Goal: Use online tool/utility: Utilize a website feature to perform a specific function

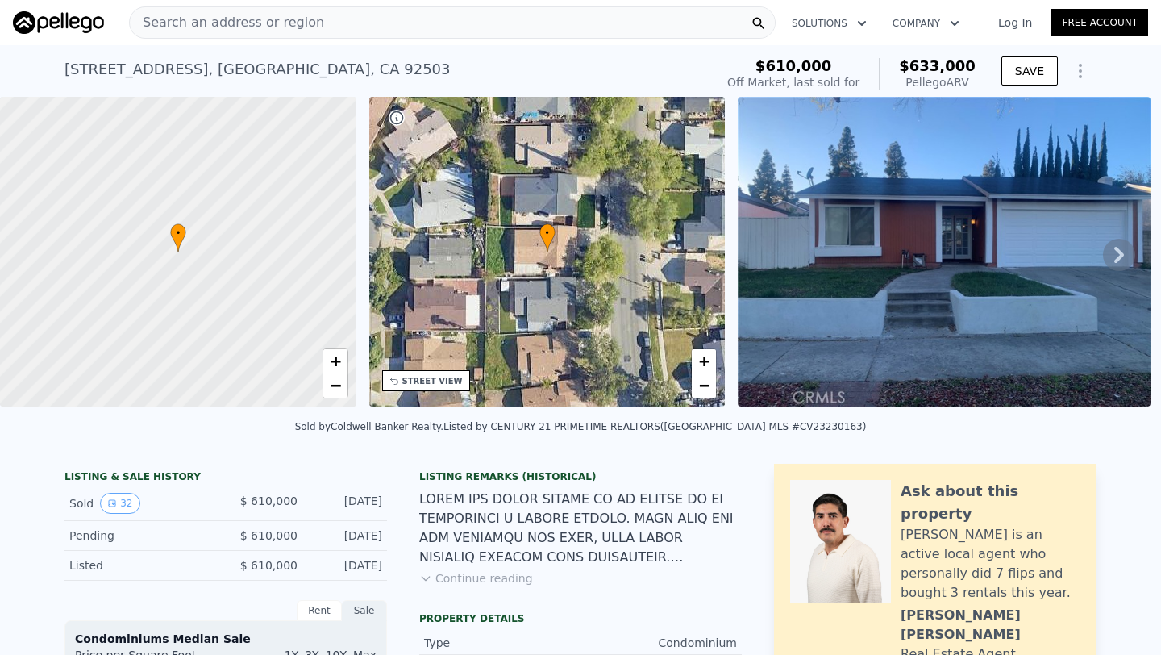
click at [214, 24] on span "Search an address or region" at bounding box center [227, 22] width 194 height 19
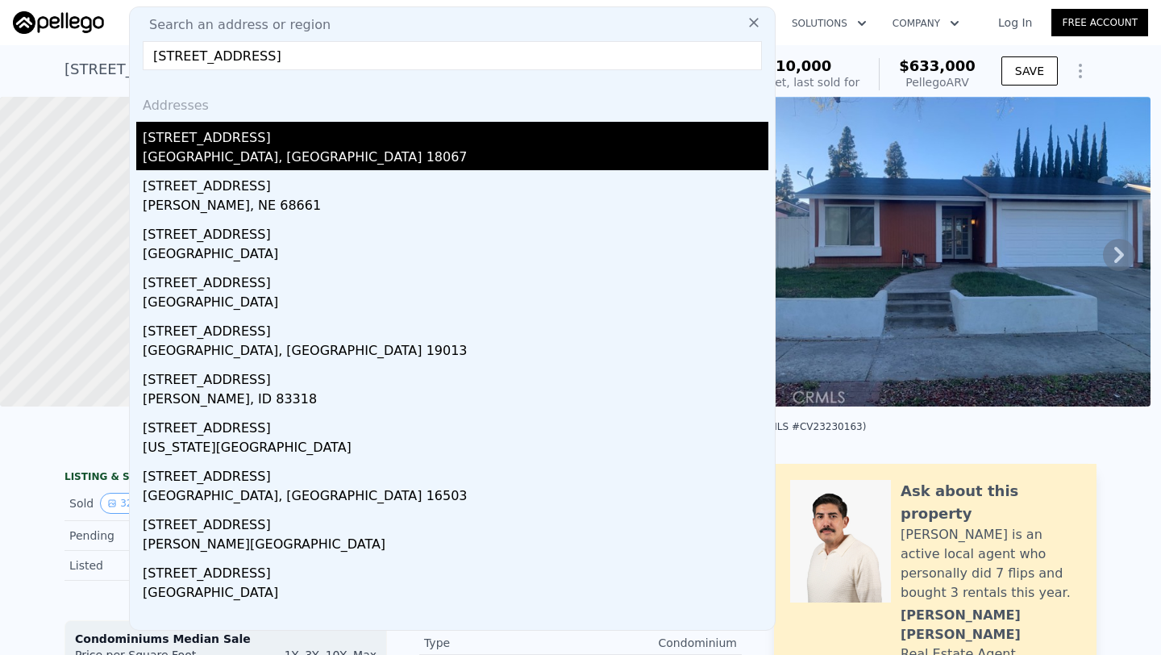
type input "[STREET_ADDRESS]"
click at [354, 129] on div "[STREET_ADDRESS]" at bounding box center [456, 135] width 626 height 26
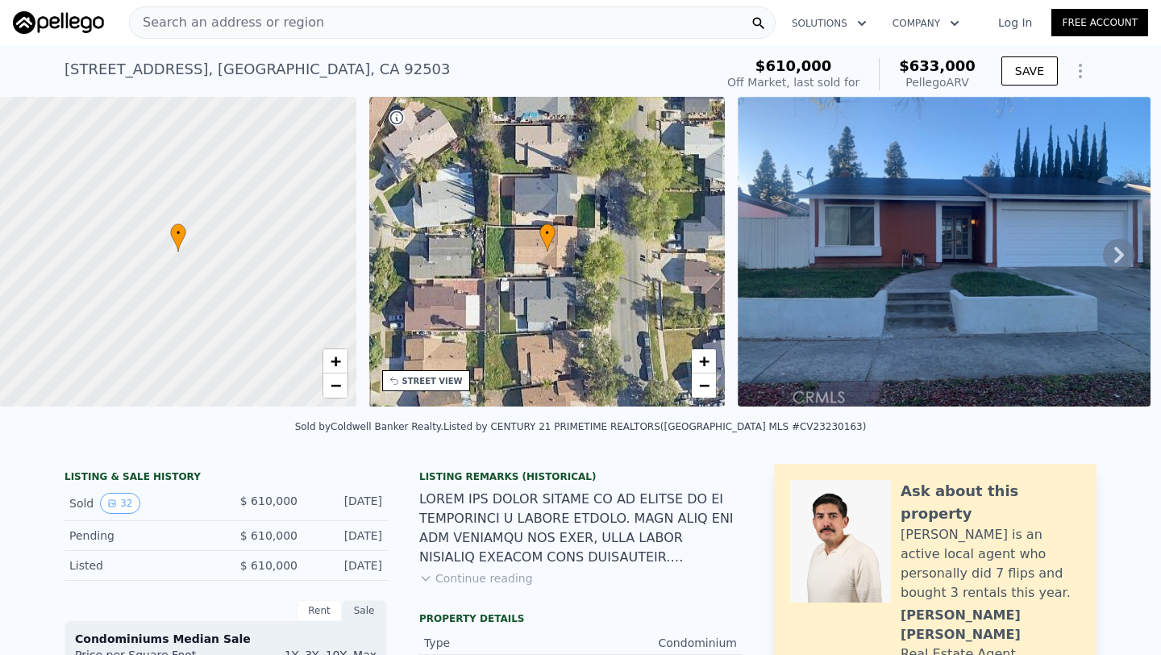
click at [255, 27] on span "Search an address or region" at bounding box center [227, 22] width 194 height 19
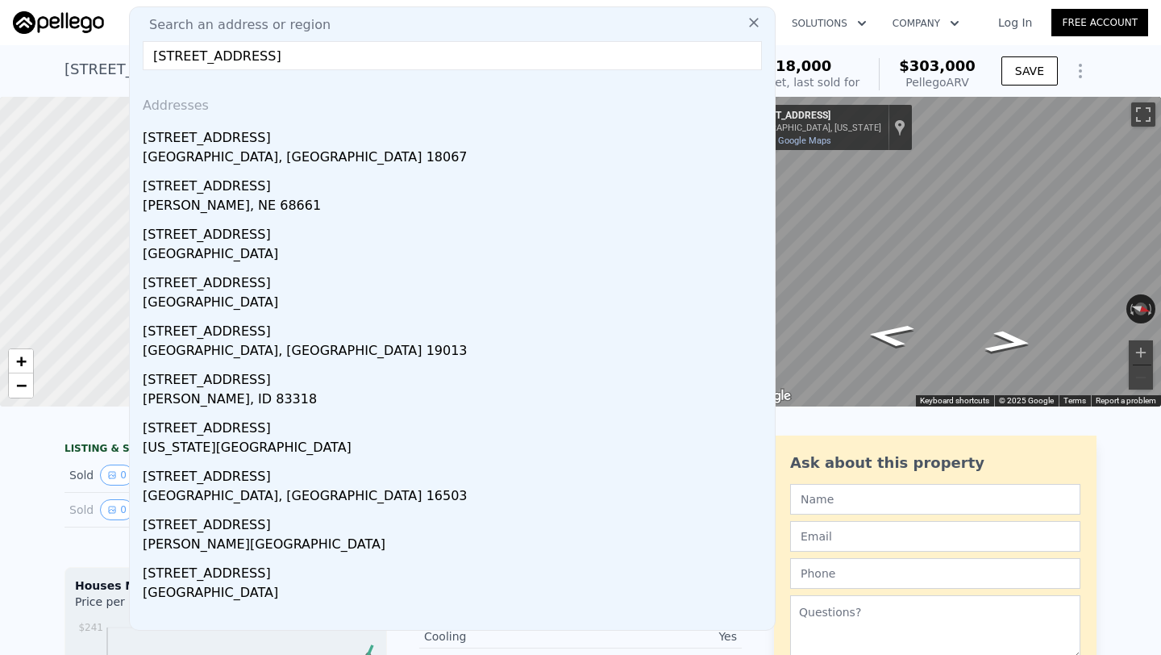
type input "[STREET_ADDRESS]"
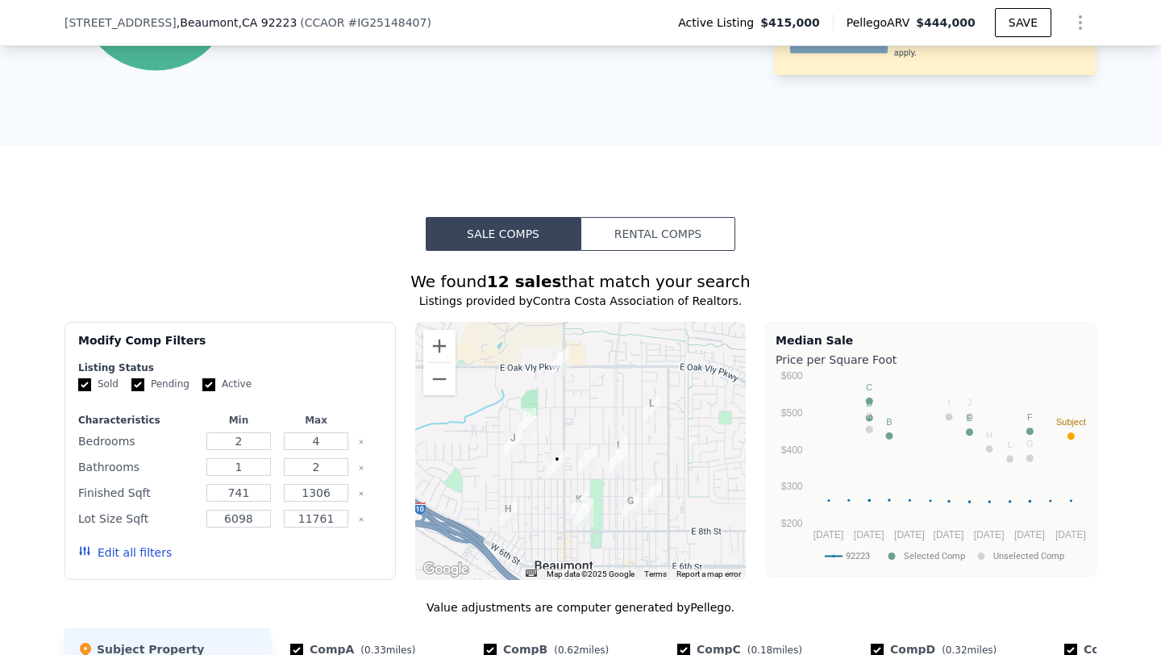
scroll to position [1175, 0]
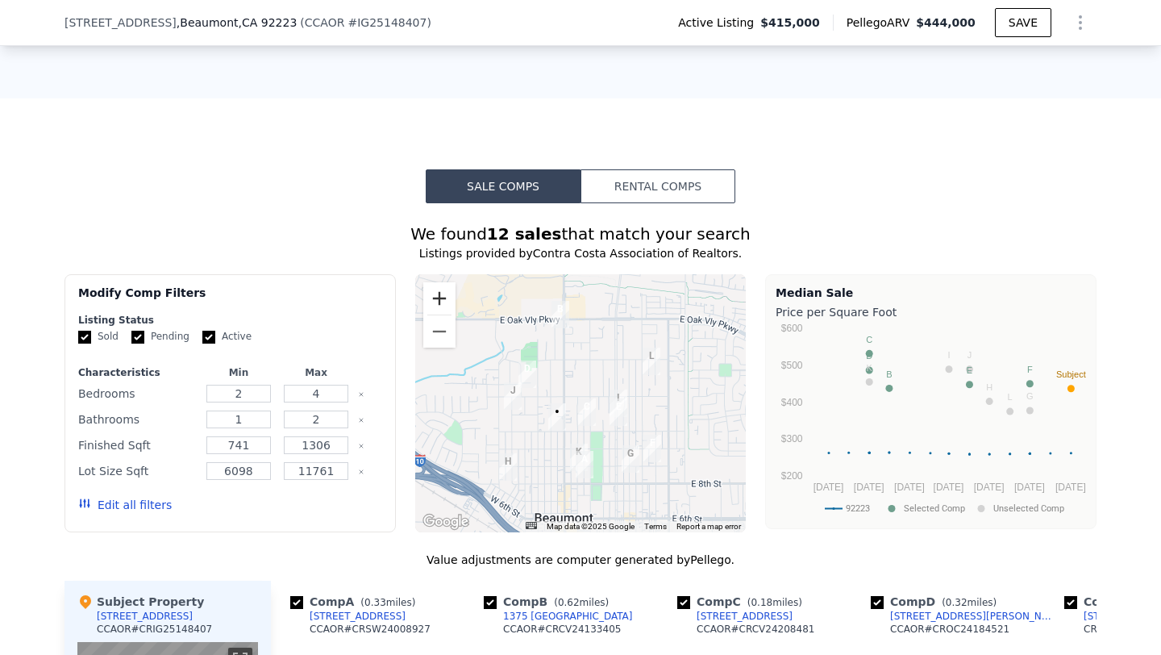
click at [442, 305] on button "Zoom in" at bounding box center [439, 298] width 32 height 32
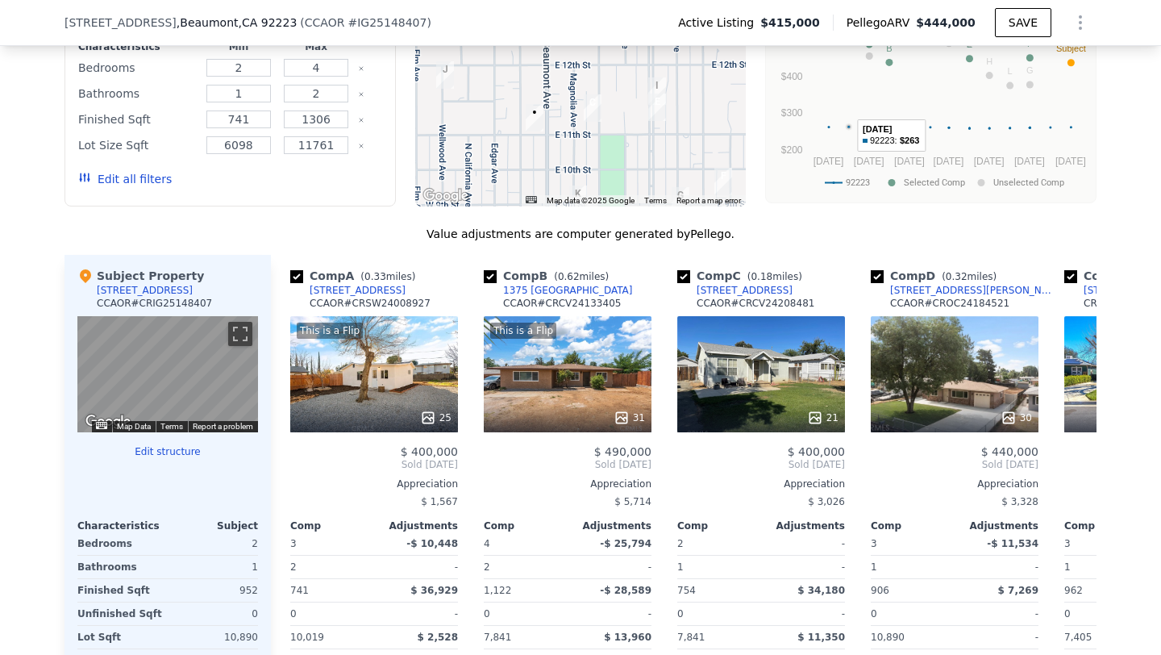
scroll to position [1502, 0]
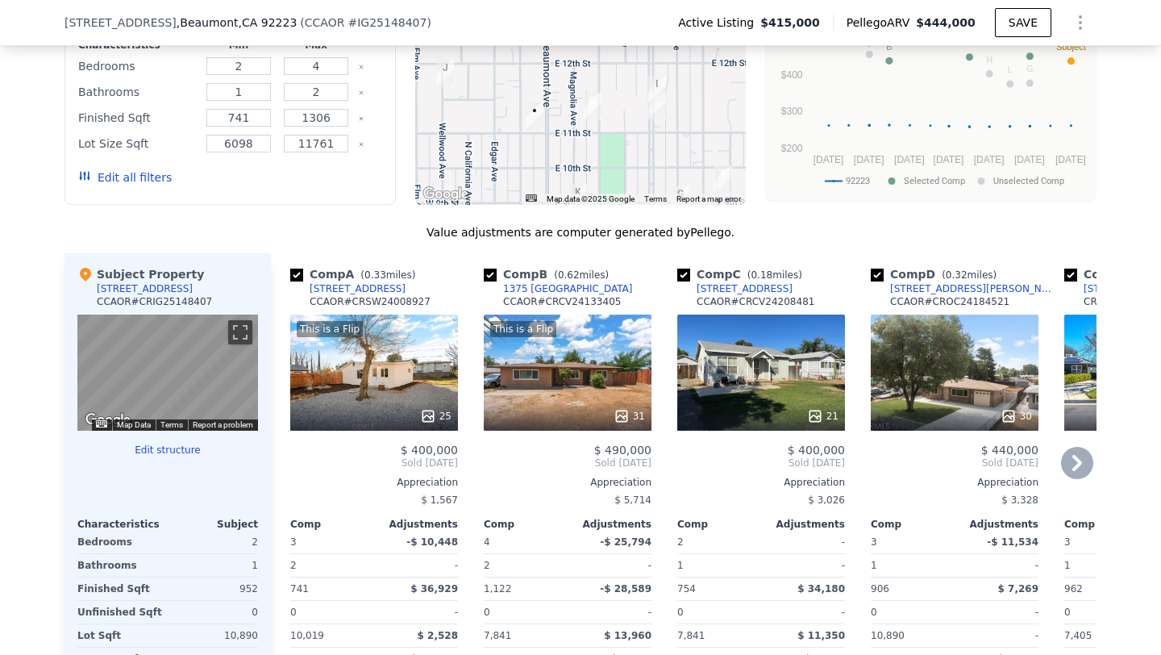
click at [794, 366] on div "21" at bounding box center [761, 372] width 168 height 116
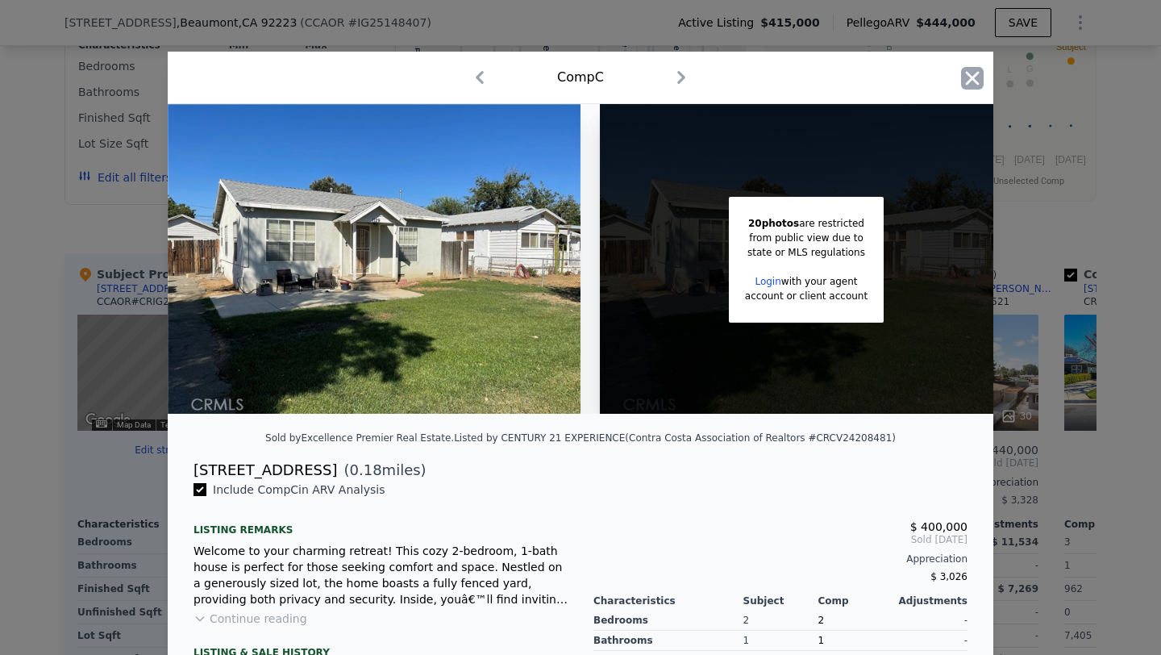
click at [972, 81] on icon "button" at bounding box center [972, 78] width 23 height 23
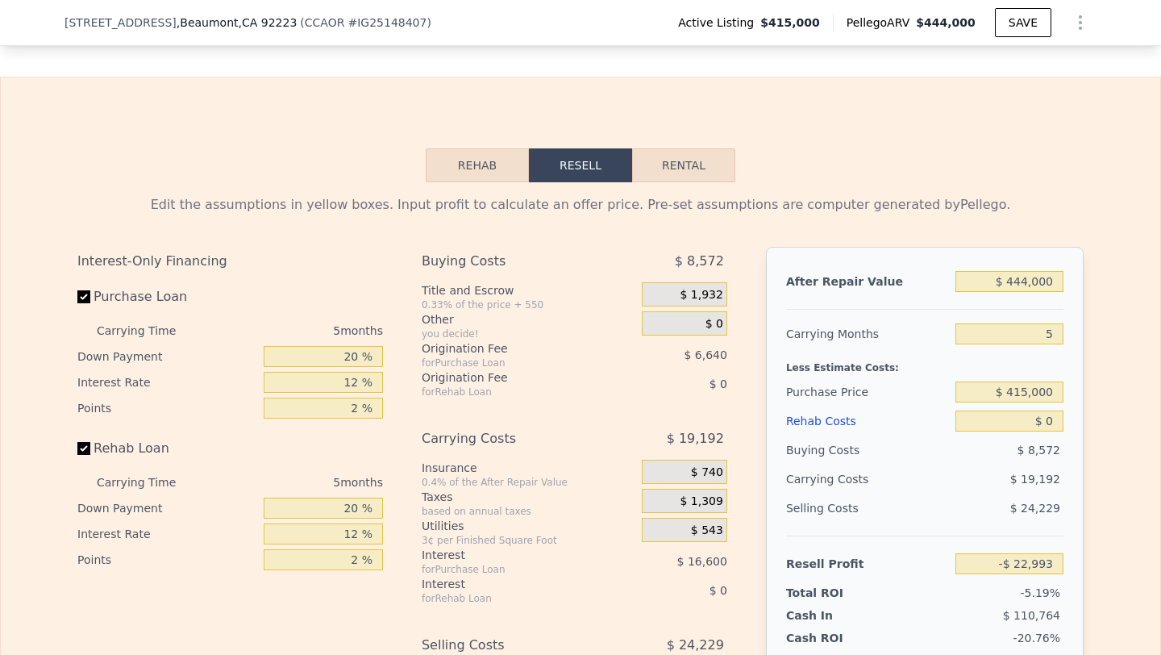
scroll to position [2323, 0]
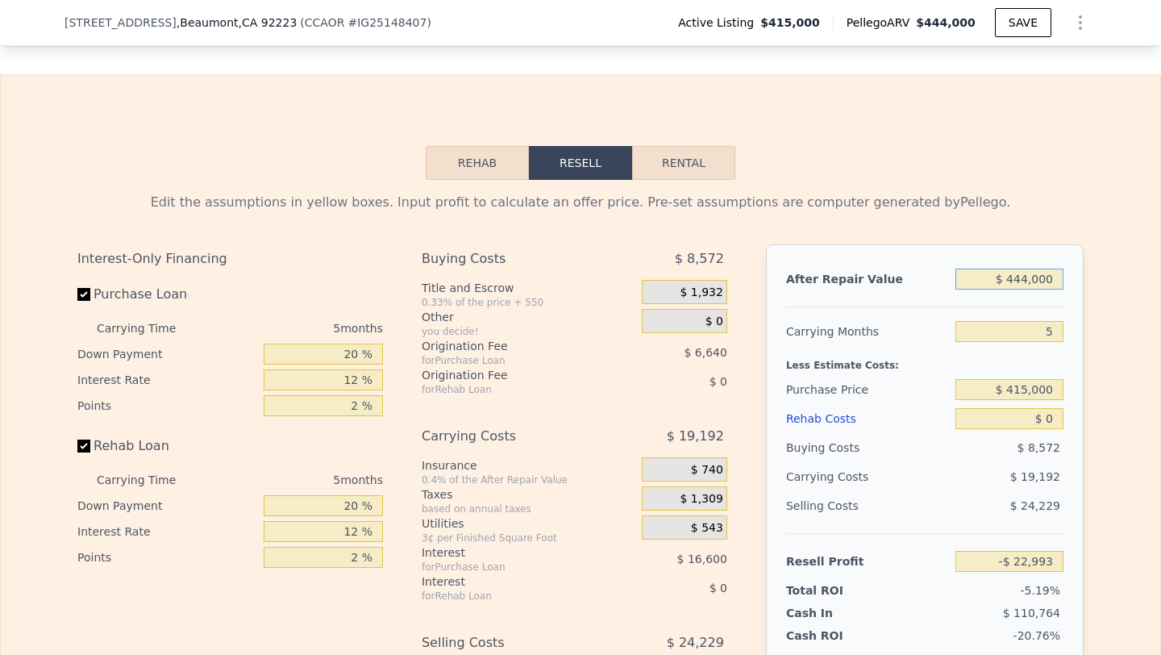
click at [1027, 278] on input "$ 444,000" at bounding box center [1010, 279] width 108 height 21
type input "$ 4"
type input "-$ 442,570"
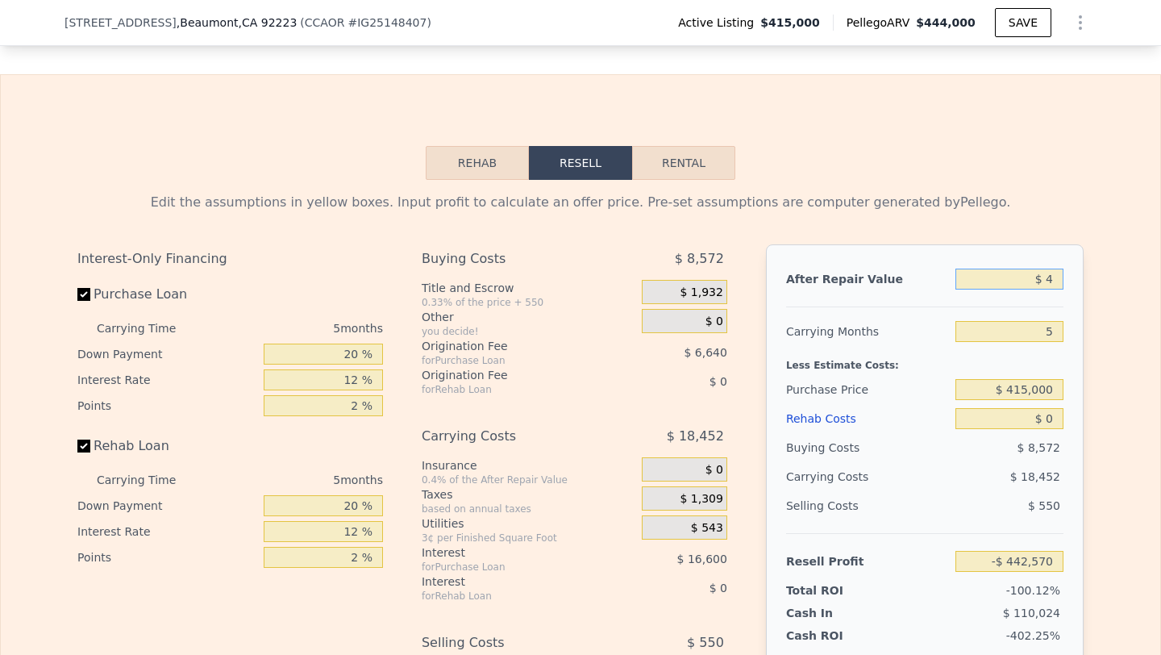
type input "$ 42"
type input "-$ 442,534"
type input "$ 425"
type input "-$ 442,173"
type input "$ 4,250"
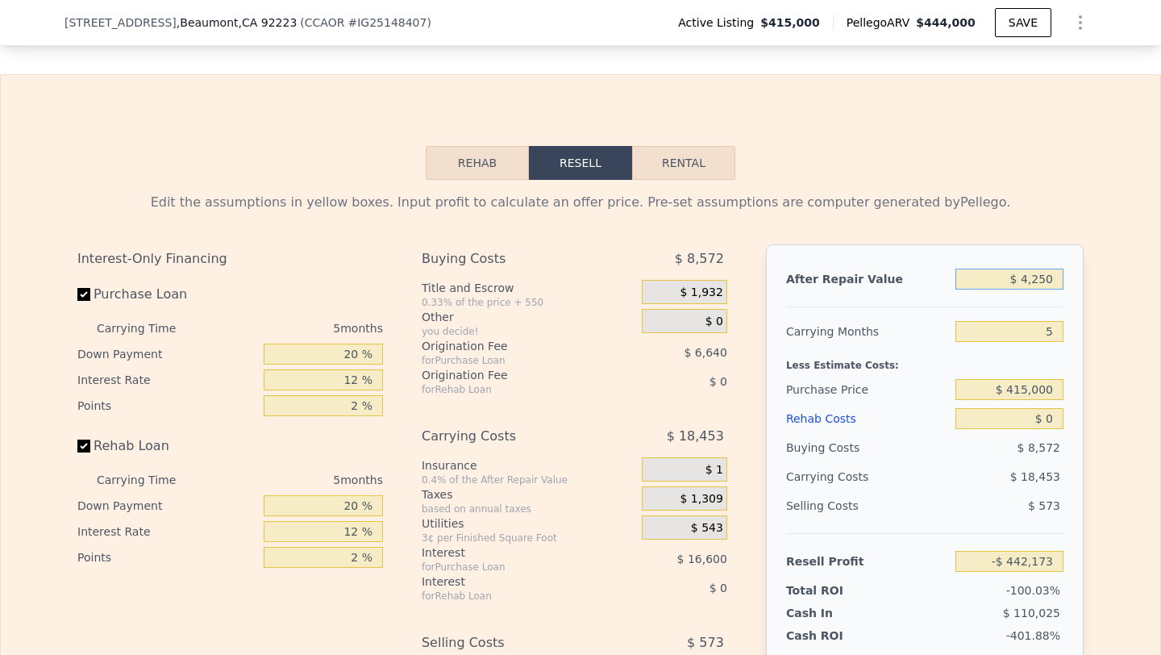
type input "-$ 438,557"
type input "$ 42,500"
type input "-$ 402,413"
type input "$ 425,000"
type input "-$ 40,947"
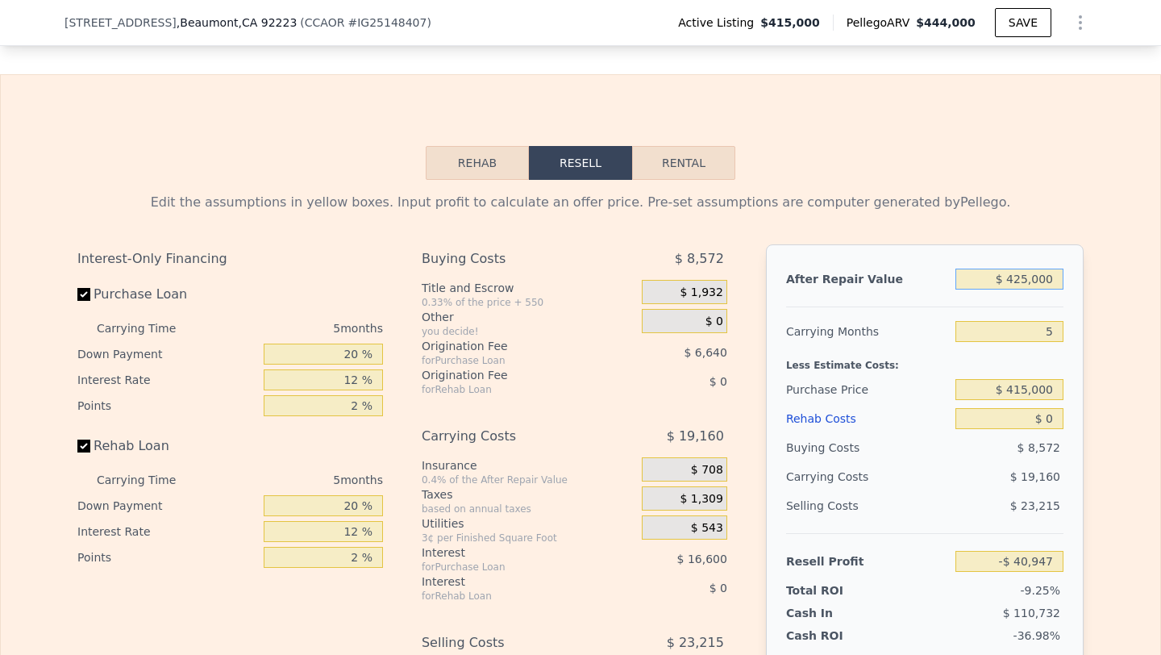
type input "$ 425,000"
click at [1030, 334] on input "5" at bounding box center [1010, 331] width 108 height 21
type input "6"
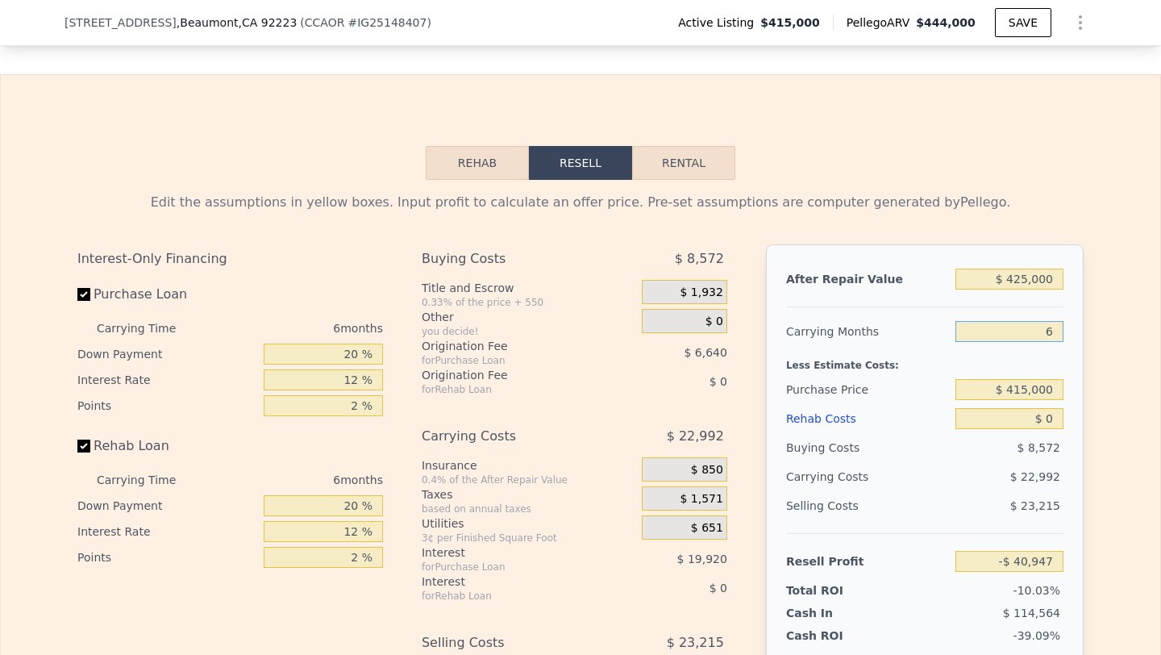
type input "-$ 44,779"
type input "6"
click at [1032, 385] on input "$ 415,000" at bounding box center [1010, 389] width 108 height 21
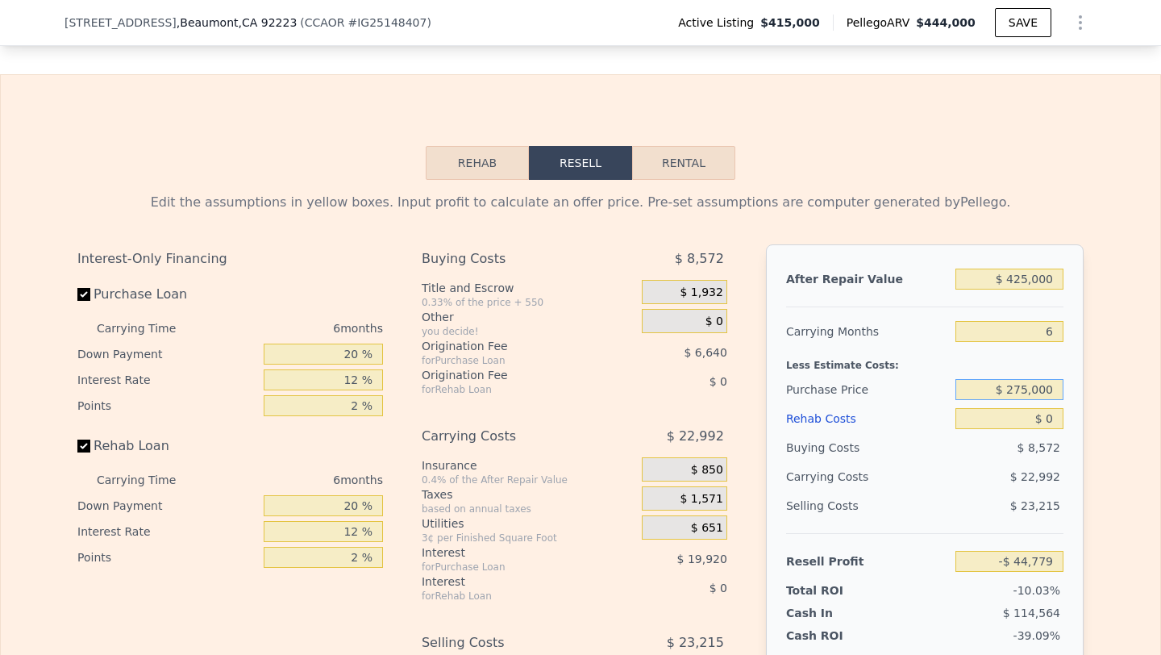
type input "$ 275,000"
click at [1041, 418] on input "$ 0" at bounding box center [1010, 418] width 108 height 21
type input "$ 104,647"
click at [1041, 418] on input "$ 0" at bounding box center [1010, 418] width 108 height 21
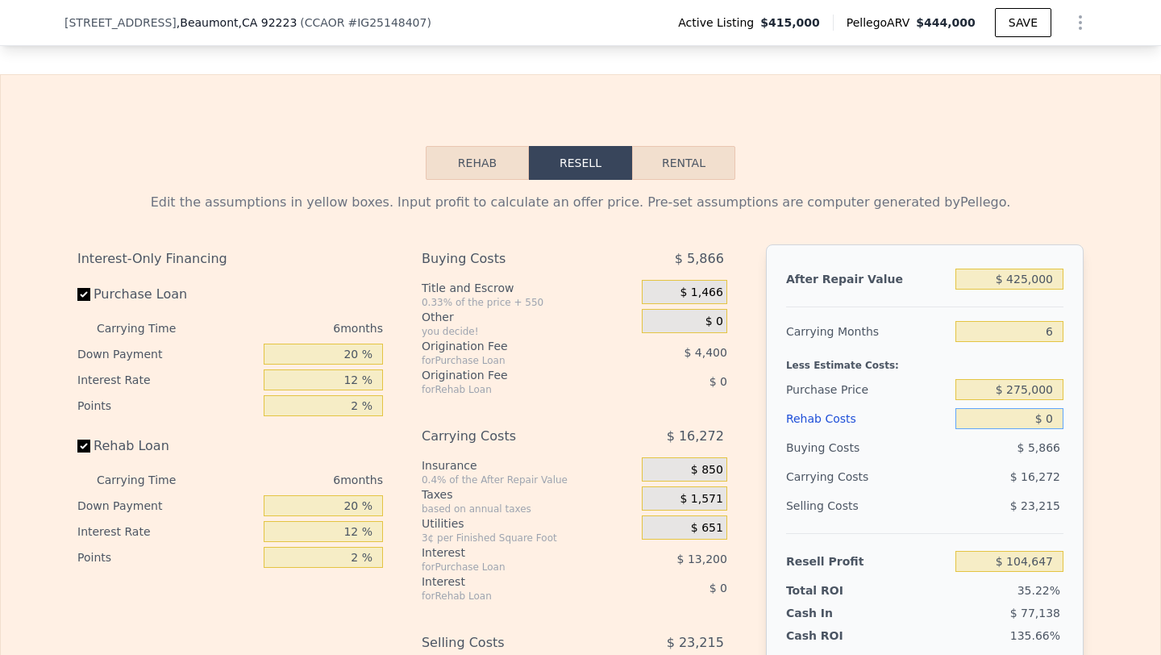
type input "$ 9"
type input "$ 104,638"
type input "$ 90"
type input "$ 104,550"
type input "$ 900"
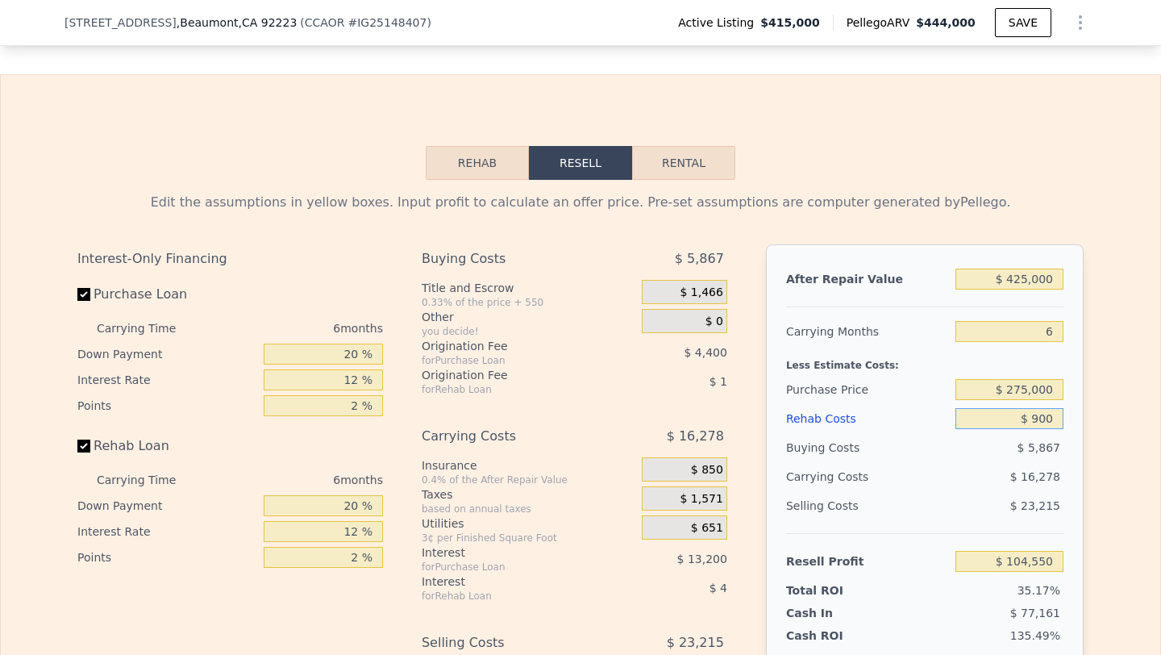
type input "$ 103,691"
type input "$ 9,000"
type input "$ 95,071"
type input "$ 90,000"
type input "$ 8,887"
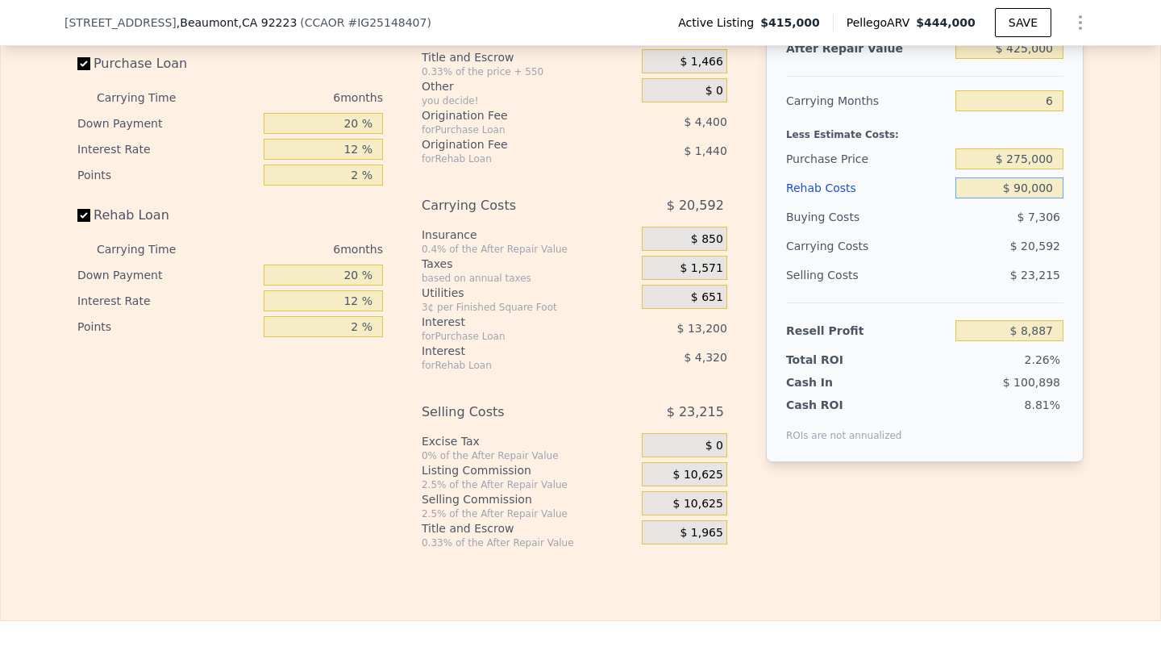
scroll to position [2563, 0]
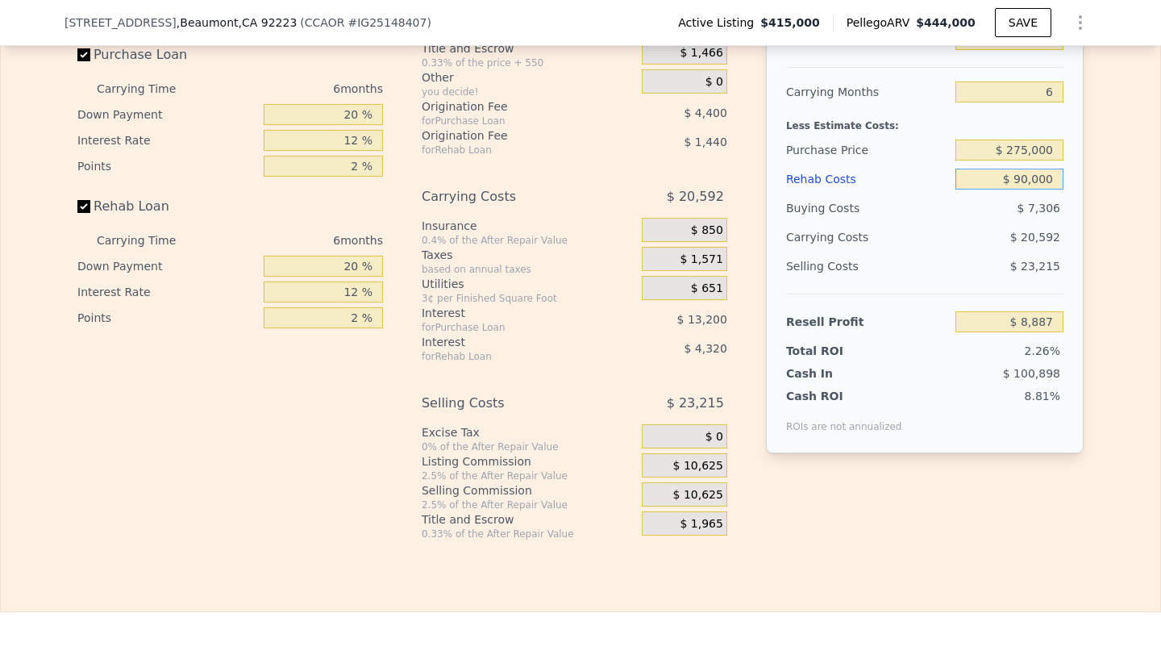
type input "$ 90,000"
click at [670, 493] on div "$ 10,625" at bounding box center [684, 494] width 85 height 24
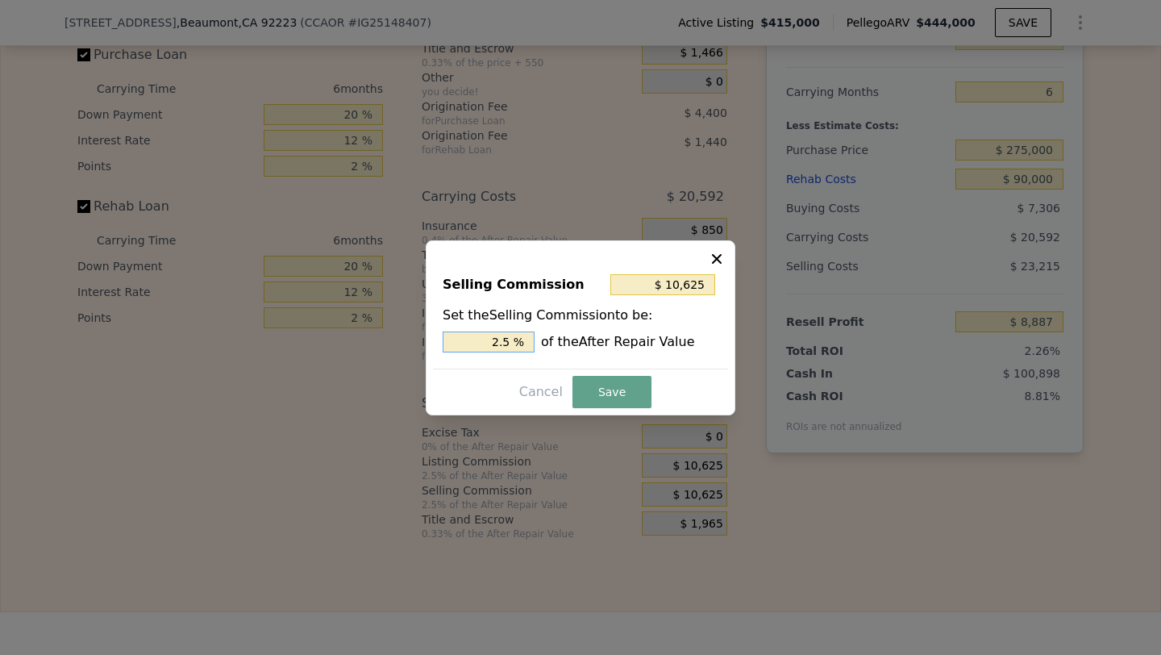
click at [500, 343] on input "2.5 %" at bounding box center [489, 341] width 92 height 21
type input "$ 0"
type input "0 %"
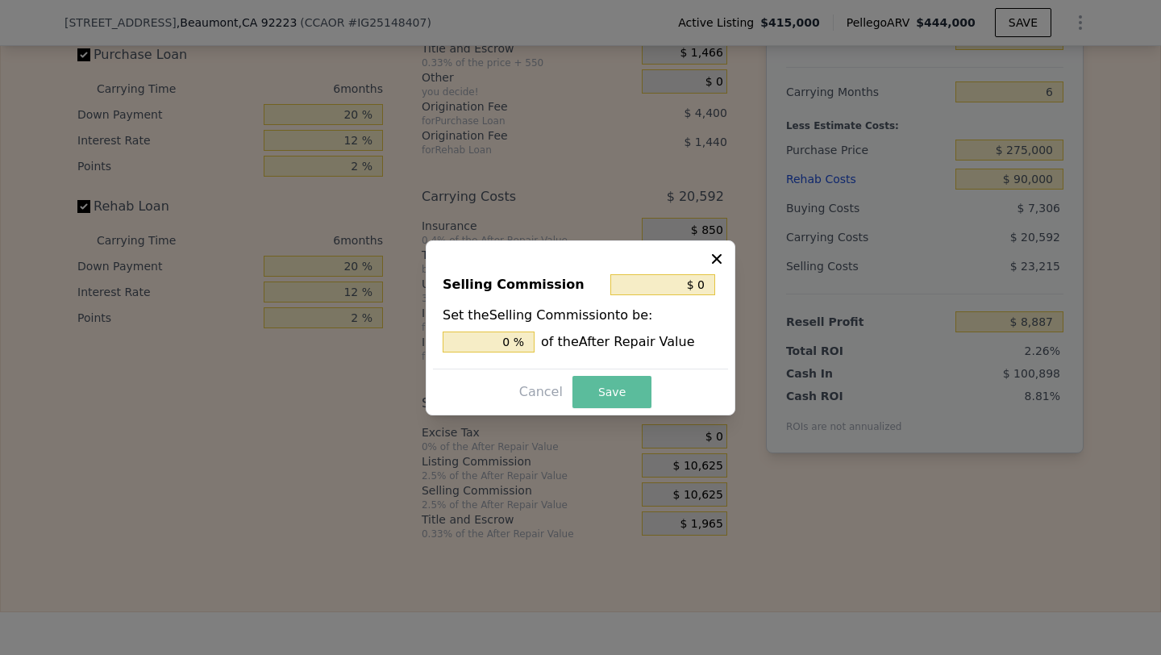
click at [623, 383] on button "Save" at bounding box center [612, 392] width 79 height 32
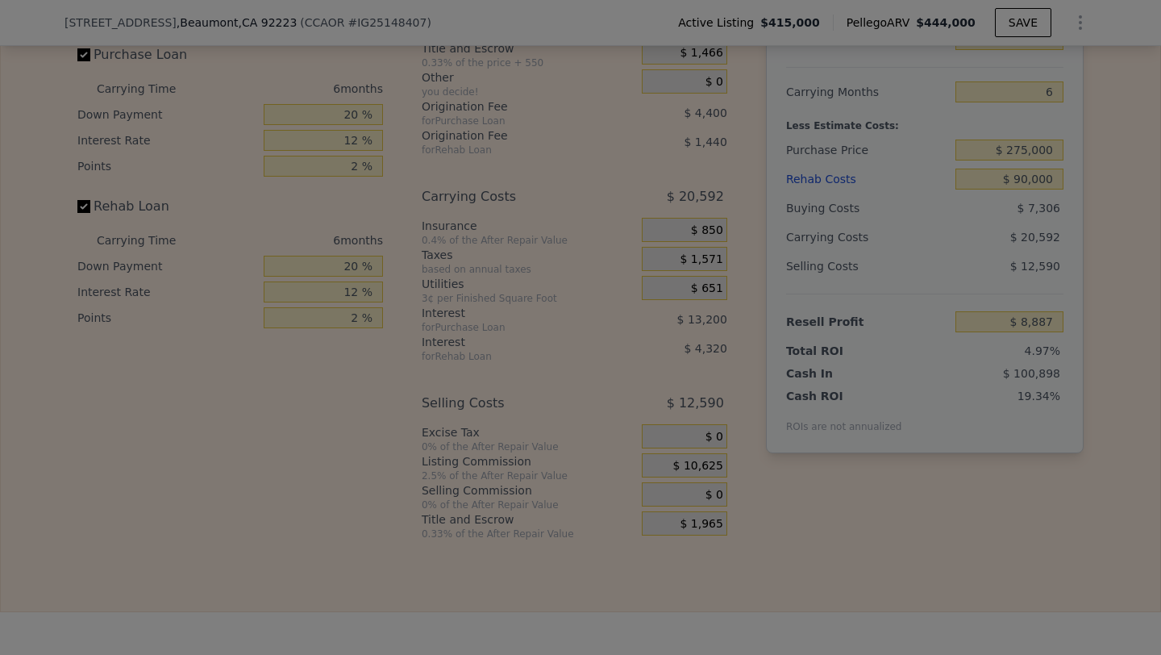
type input "$ 19,512"
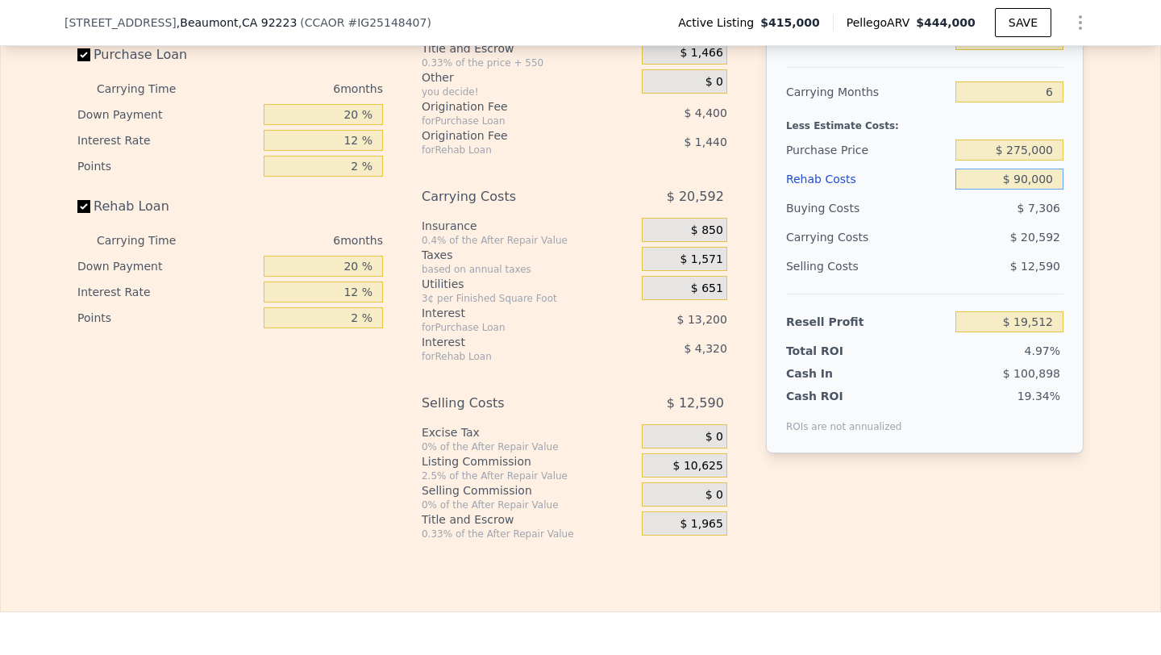
click at [1029, 185] on input "$ 90,000" at bounding box center [1010, 179] width 108 height 21
type input "$ 7"
type input "$ 115,265"
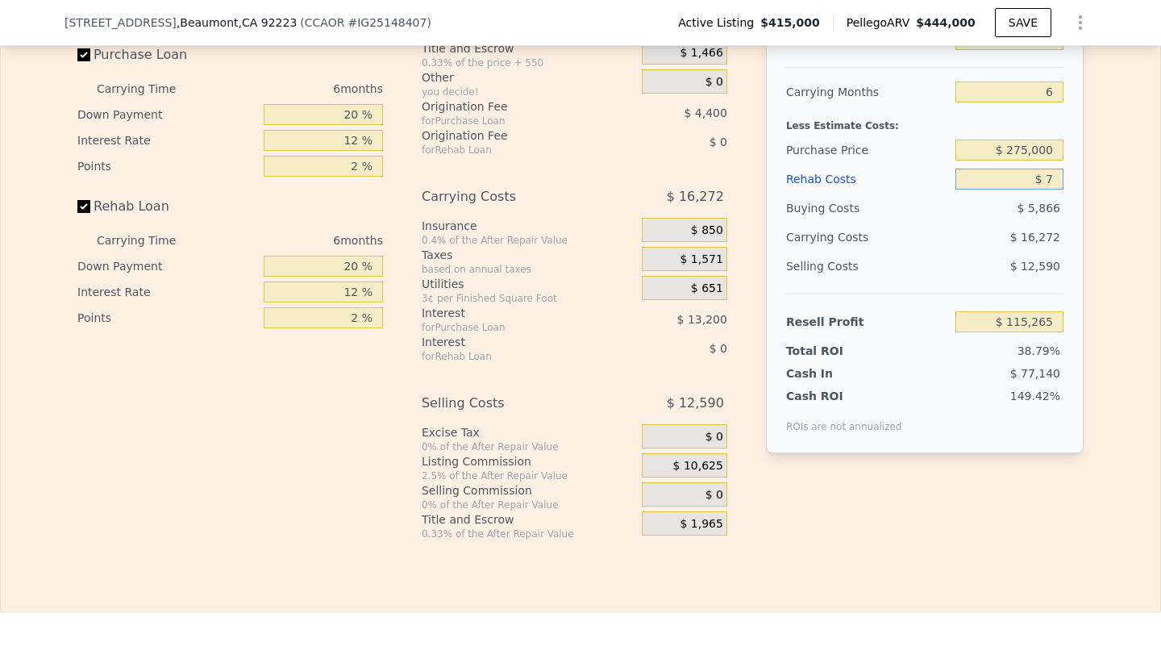
type input "$ 70"
type input "$ 115,195"
type input "$ 700"
type input "$ 114,525"
type input "$ 7,000"
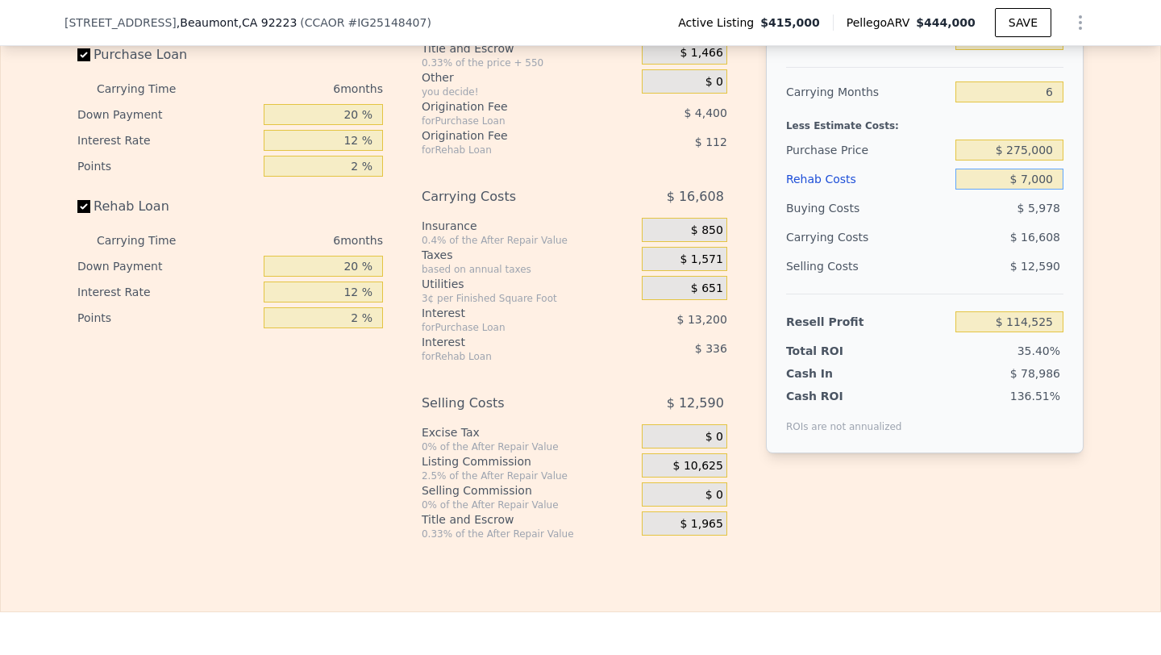
type input "$ 107,824"
type input "$ 70,000"
type input "$ 40,792"
type input "$ 70,000"
click at [954, 223] on div "$ 19,632" at bounding box center [978, 237] width 170 height 29
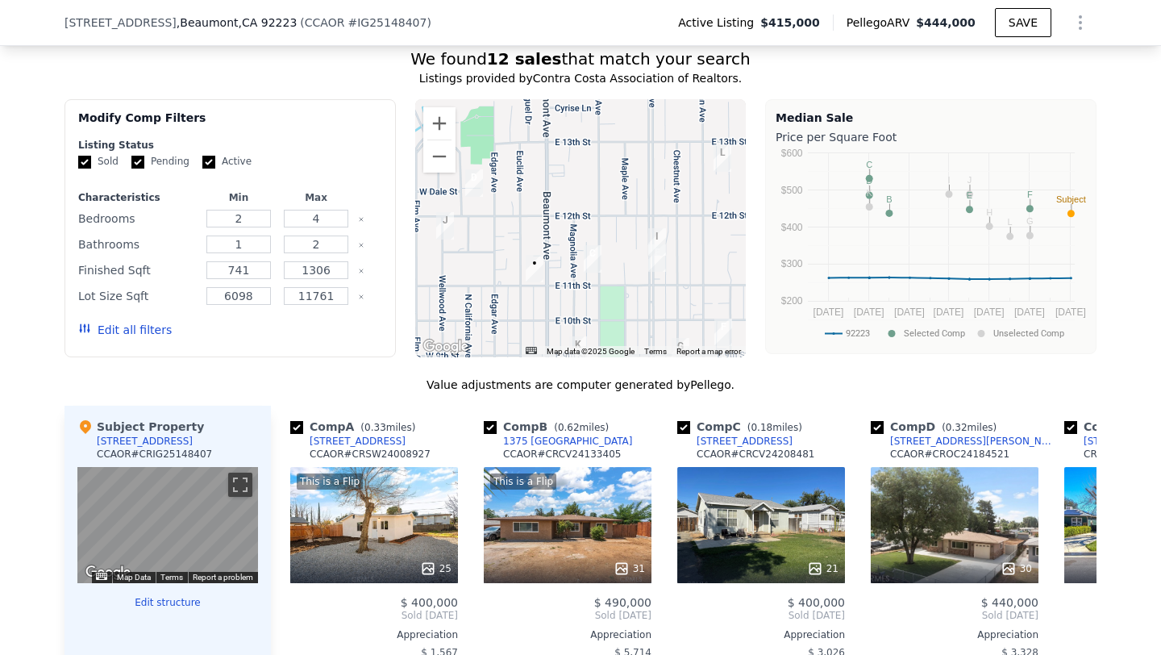
scroll to position [1338, 0]
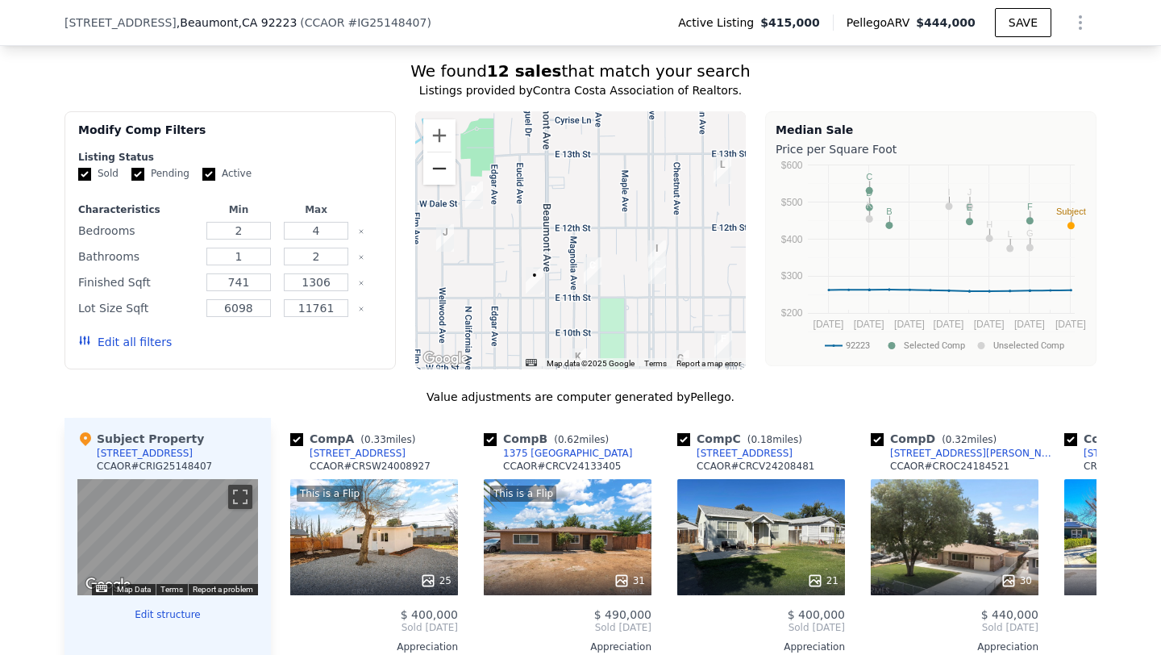
click at [442, 152] on button "Zoom out" at bounding box center [439, 168] width 32 height 32
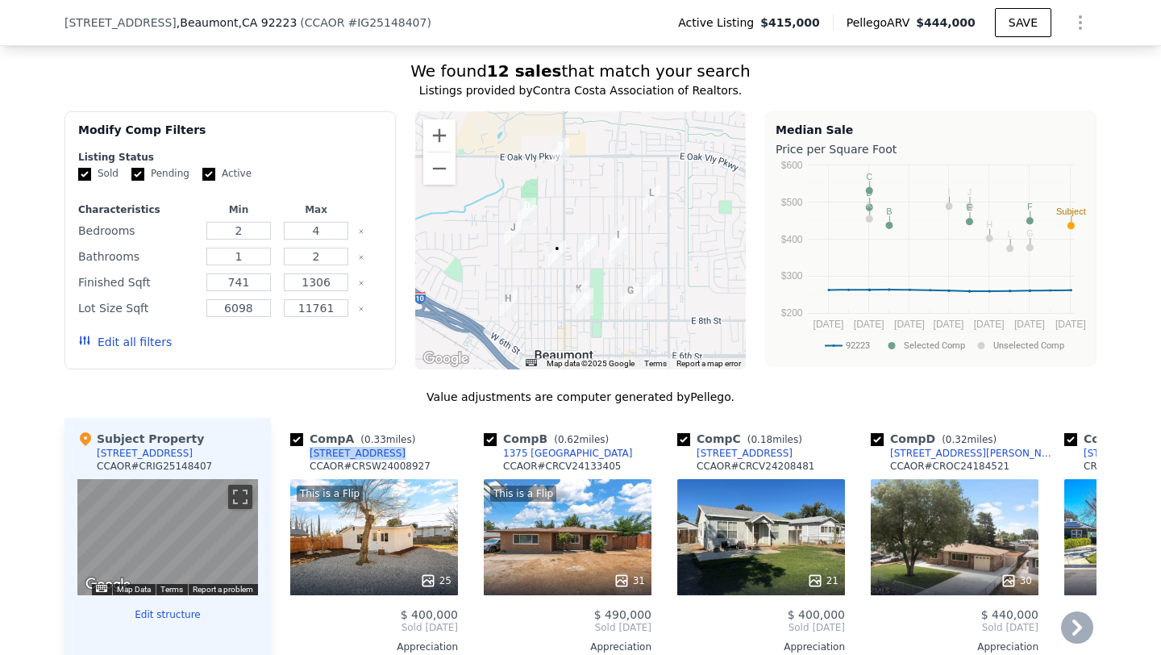
drag, startPoint x: 405, startPoint y: 456, endPoint x: 307, endPoint y: 456, distance: 97.6
click at [307, 456] on div "Comp A ( 0.33 miles) 837 Orange Ave CCAOR # CRSW24008927" at bounding box center [374, 455] width 168 height 48
copy div "837 Orange Ave"
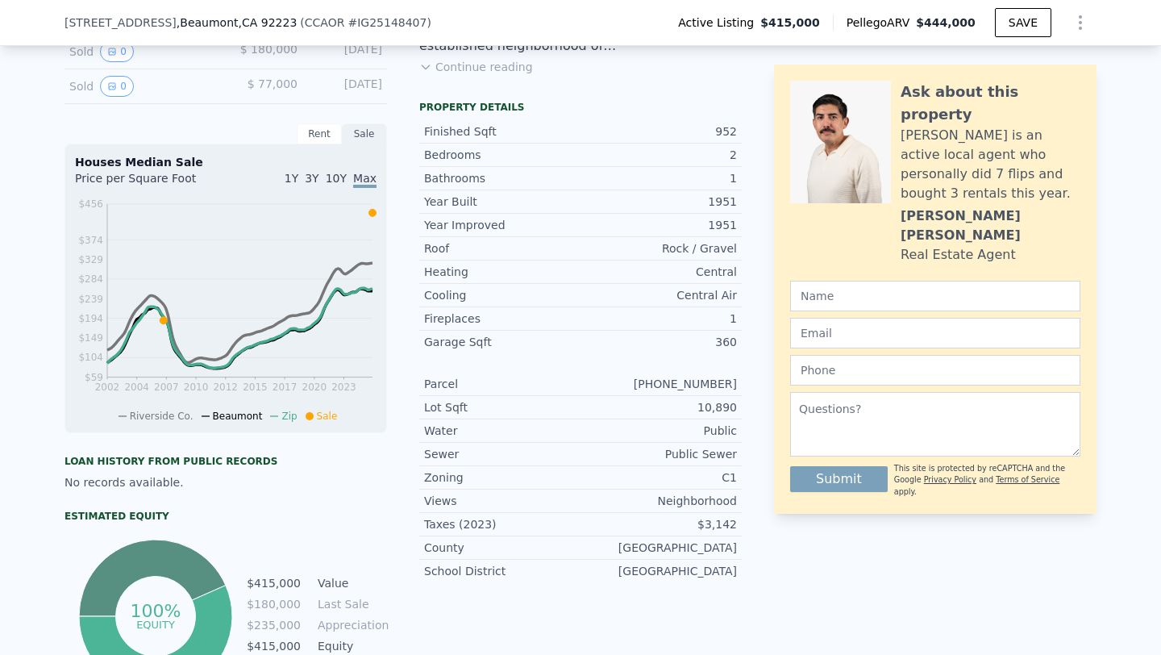
scroll to position [0, 0]
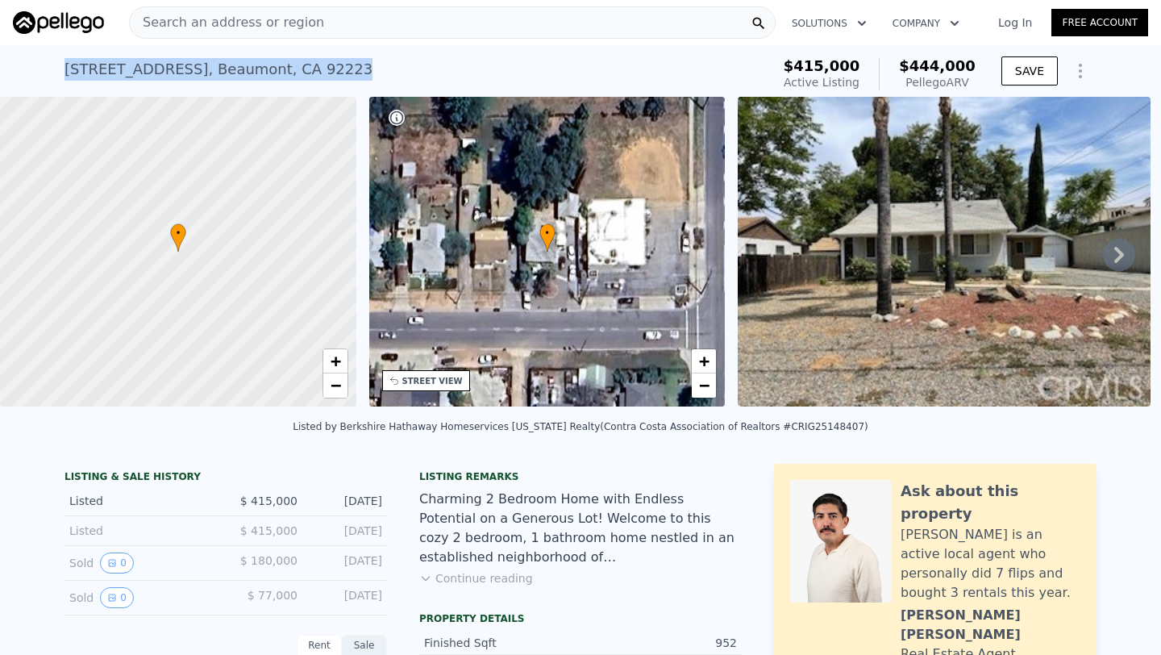
drag, startPoint x: 60, startPoint y: 65, endPoint x: 364, endPoint y: 65, distance: 304.0
click at [364, 65] on div "322 E 11th St , Beaumont , CA 92223 Active at $415k (~ARV $444k ) $415,000 Acti…" at bounding box center [580, 71] width 1161 height 52
copy div "322 E 11th St , Beaumont , CA 92223"
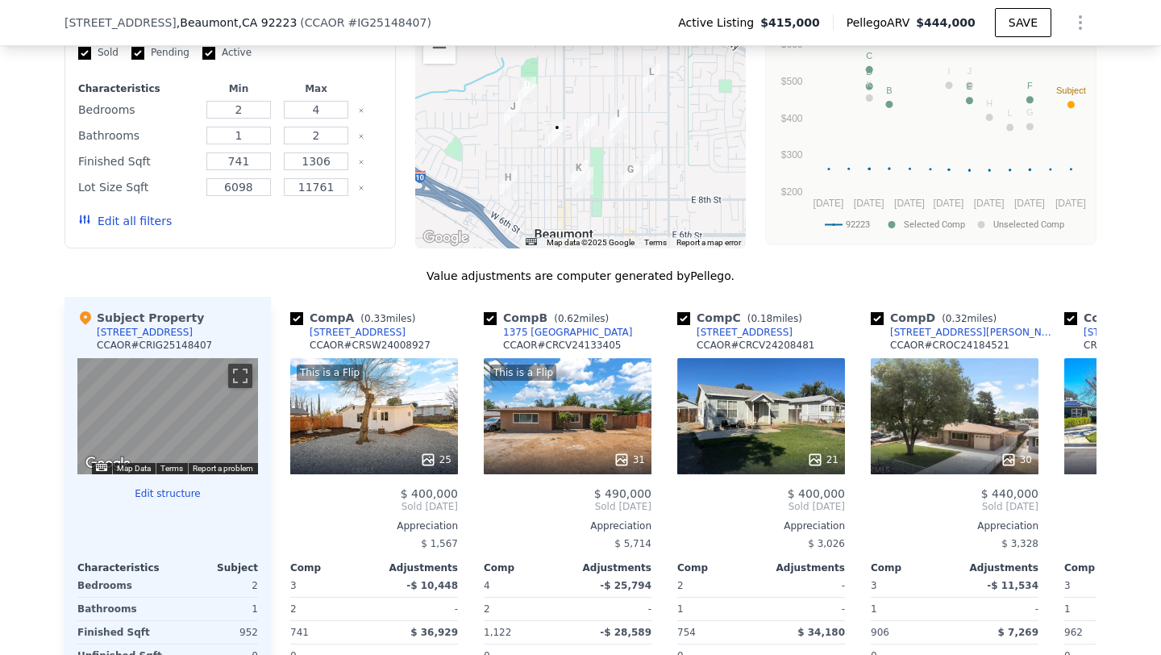
scroll to position [1523, 0]
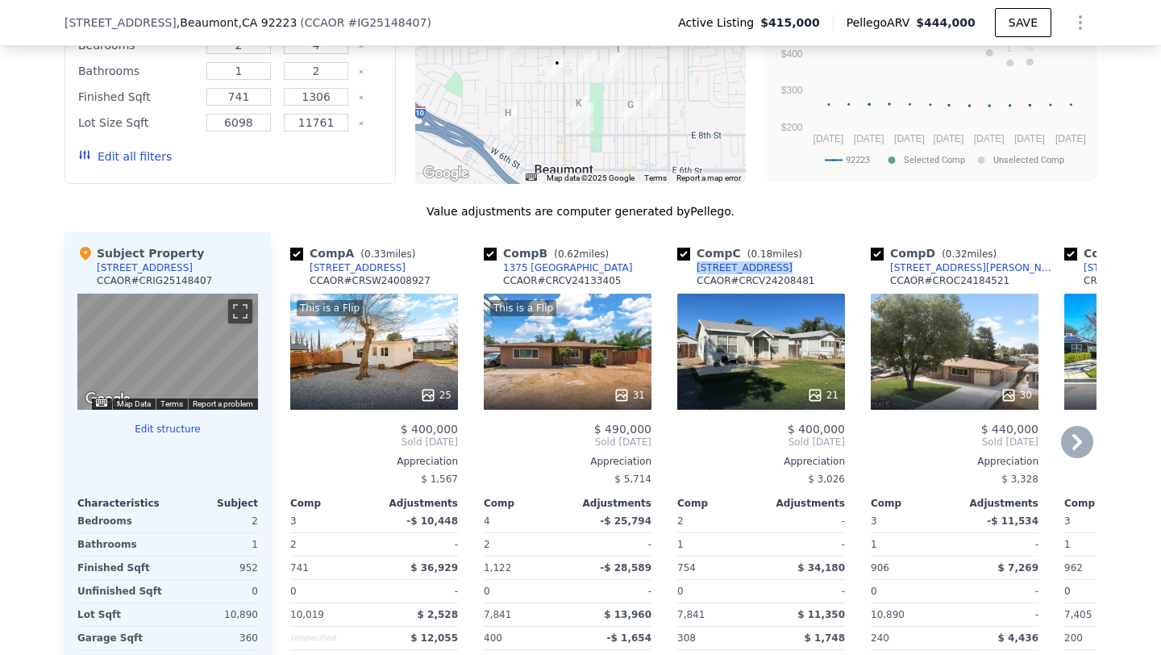
drag, startPoint x: 781, startPoint y: 272, endPoint x: 681, endPoint y: 269, distance: 100.0
click at [681, 269] on div "Comp C ( 0.18 miles) 1129 Orange Ave CCAOR # CRCV24208481" at bounding box center [761, 269] width 168 height 48
copy div "1129 Orange Ave"
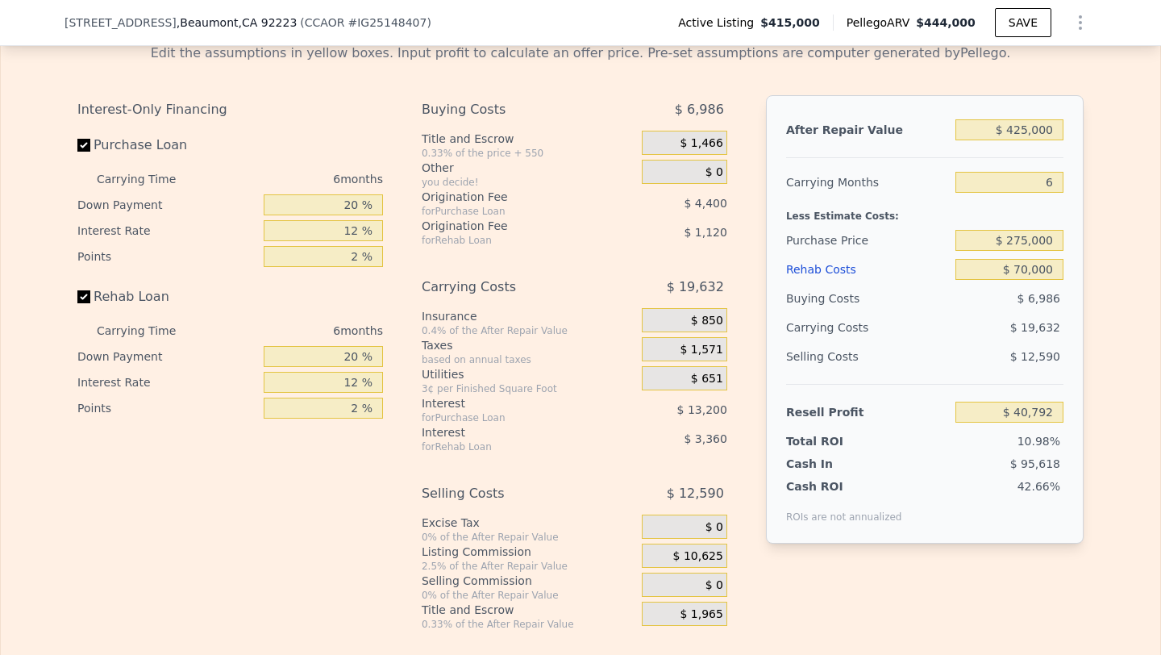
scroll to position [2469, 0]
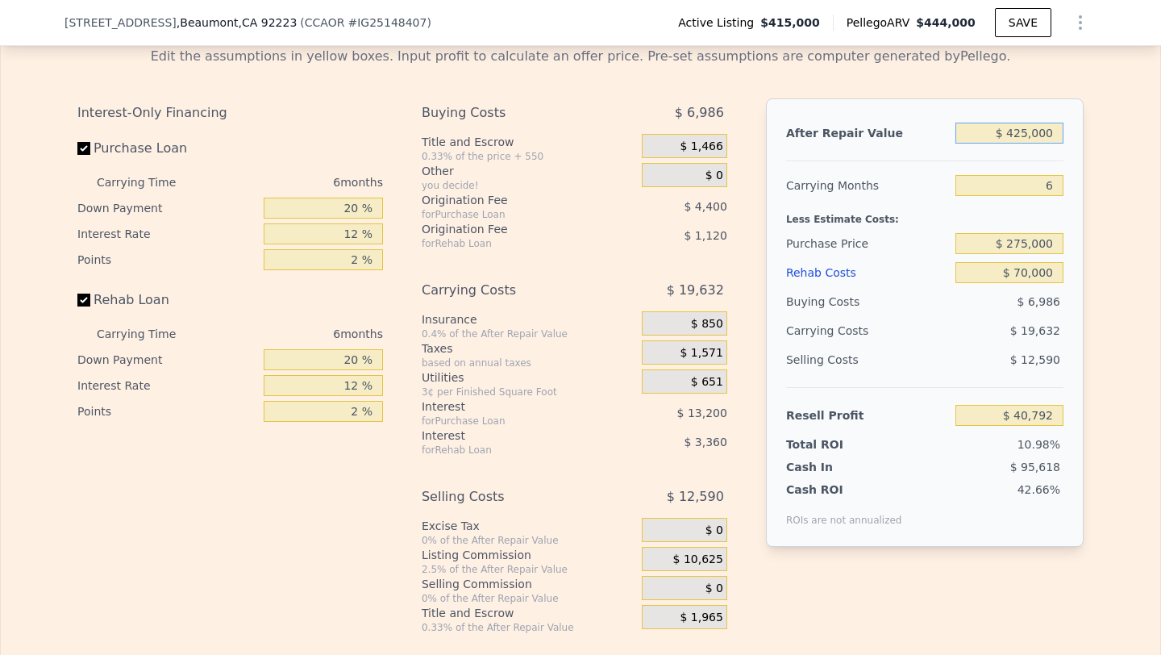
click at [1020, 140] on input "$ 425,000" at bounding box center [1010, 133] width 108 height 21
type input "$ 4,150"
type input "-$ 367,294"
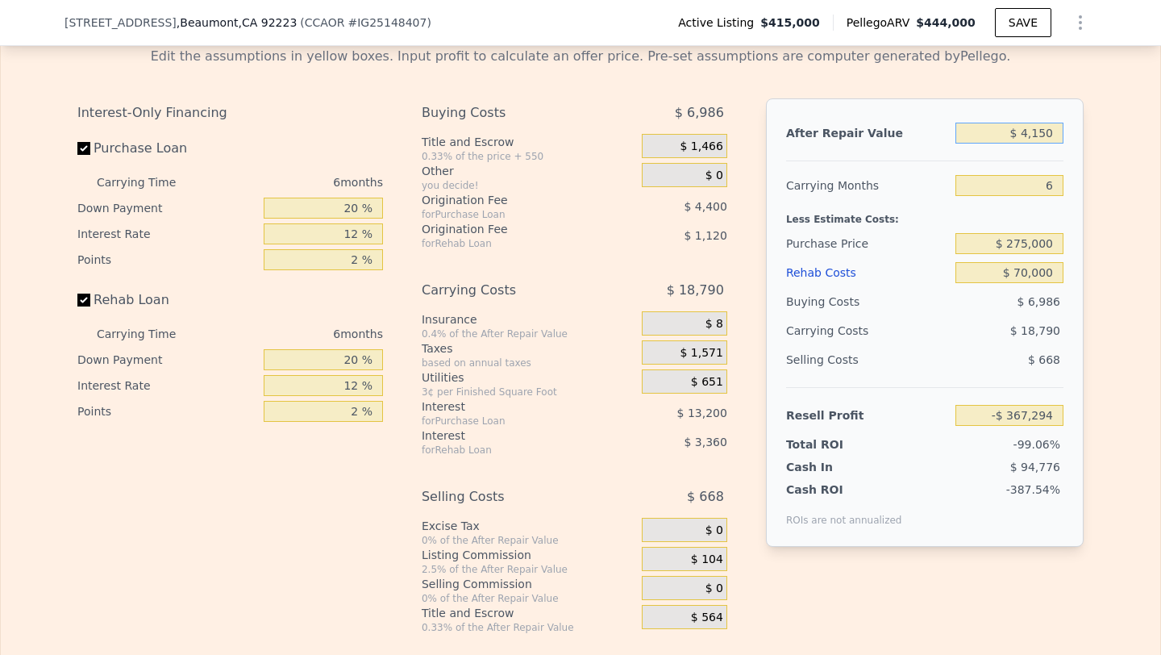
type input "$ 41,500"
type input "-$ 331,077"
type input "$ 415,000"
type input "$ 31,095"
type input "$ 415,000"
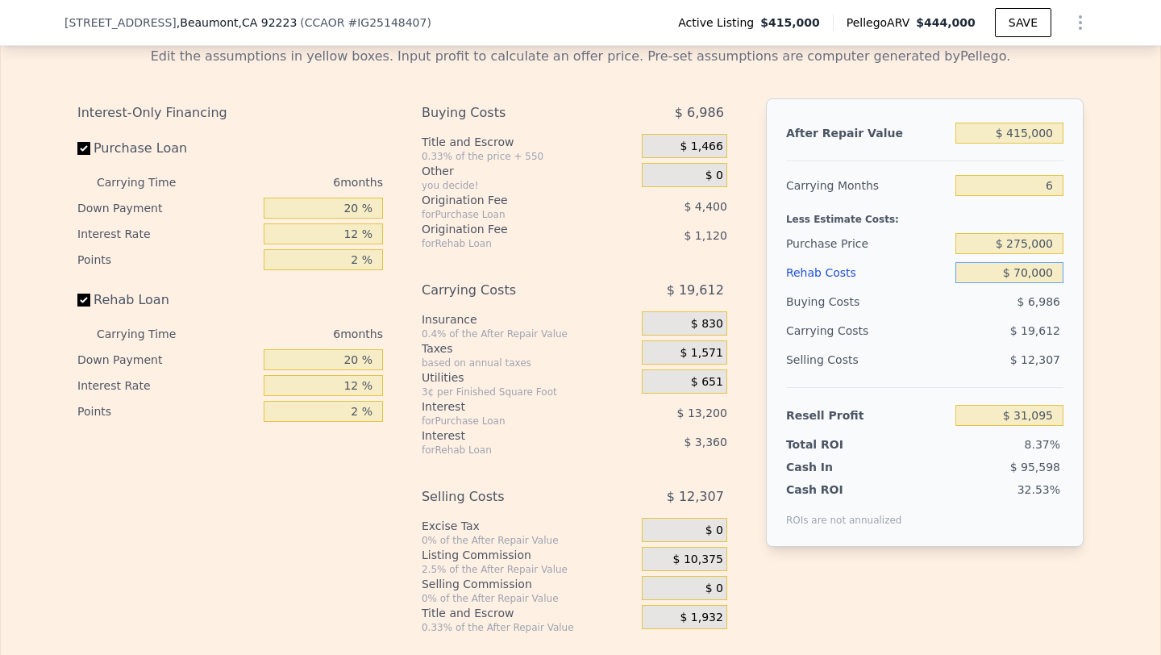
click at [1042, 270] on input "$ 70,000" at bounding box center [1010, 272] width 108 height 21
type input "$ 8"
type input "$ 105,567"
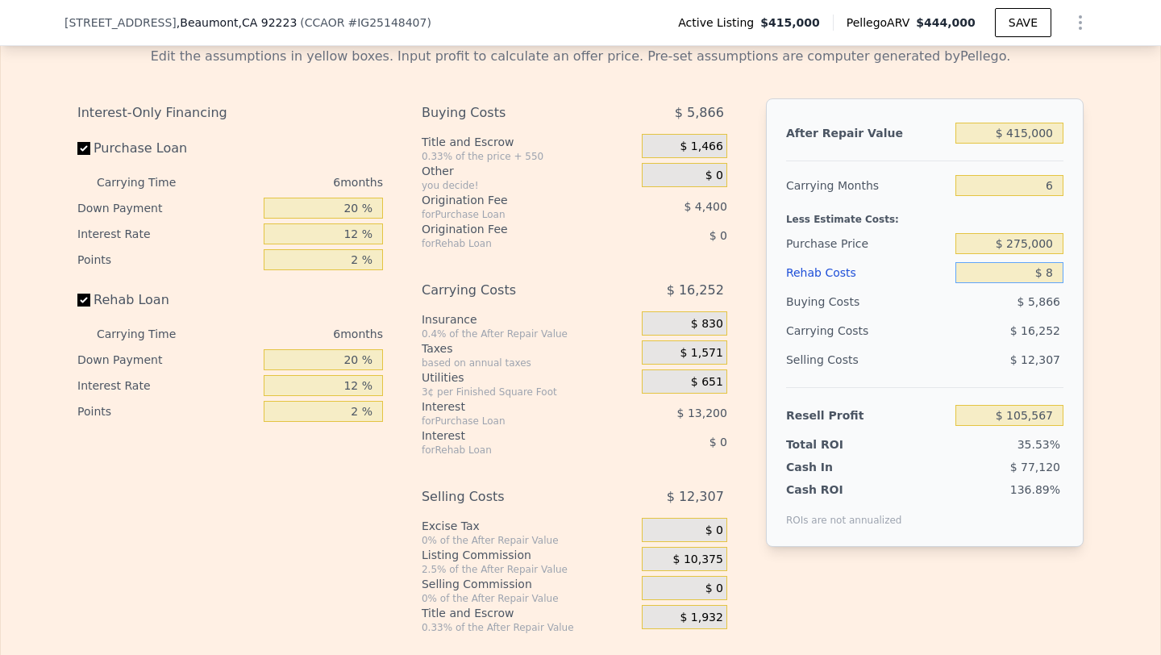
type input "$ 80"
type input "$ 105,488"
type input "$ 800"
type input "$ 104,726"
type input "$ 8,000"
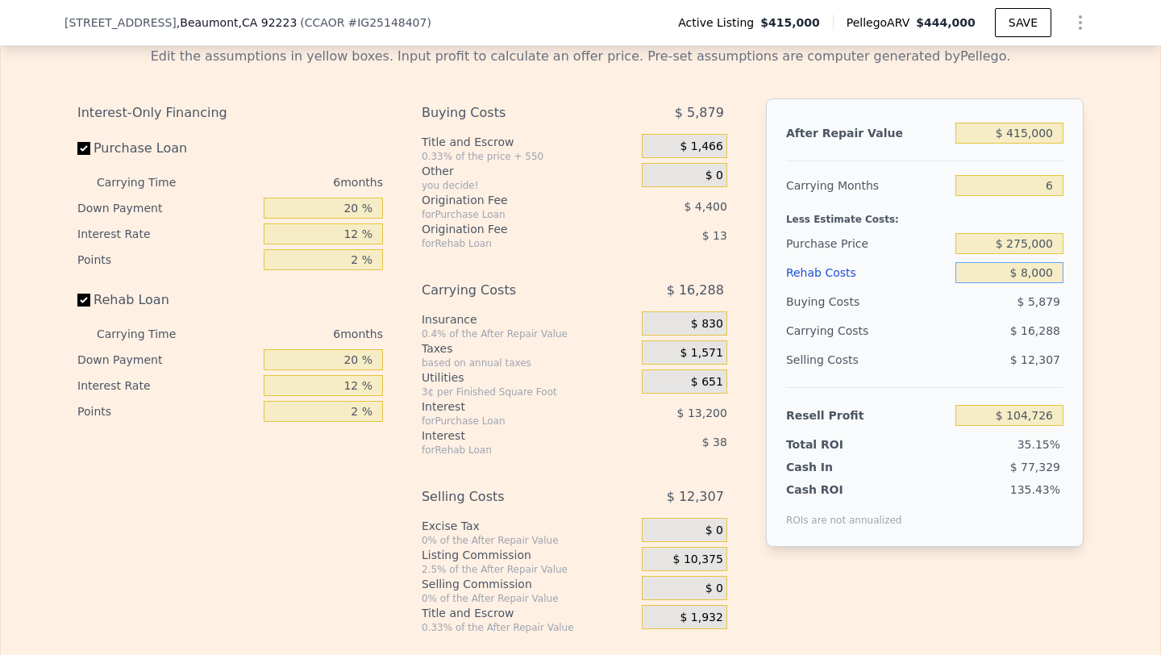
type input "$ 97,063"
type input "$ 80,000"
type input "$ 20,455"
type input "$ 80,000"
click at [992, 331] on div "$ 20,092" at bounding box center [978, 330] width 170 height 29
